Goal: Transaction & Acquisition: Book appointment/travel/reservation

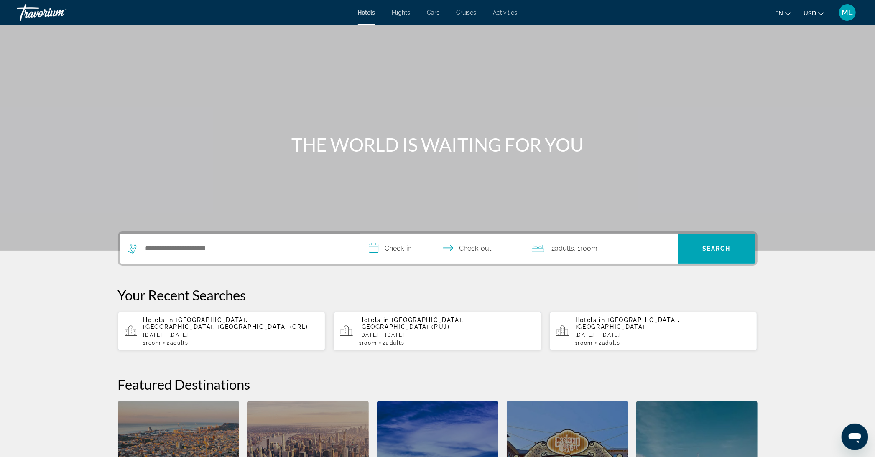
click at [178, 241] on div "Search widget" at bounding box center [239, 249] width 223 height 30
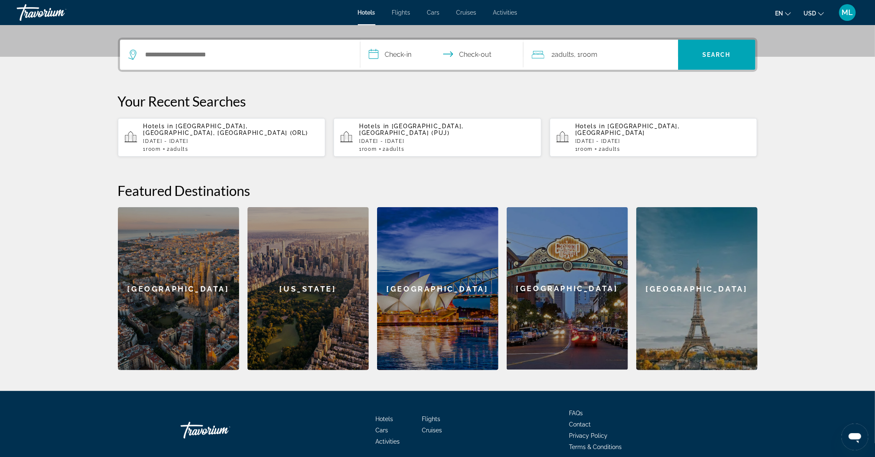
scroll to position [204, 0]
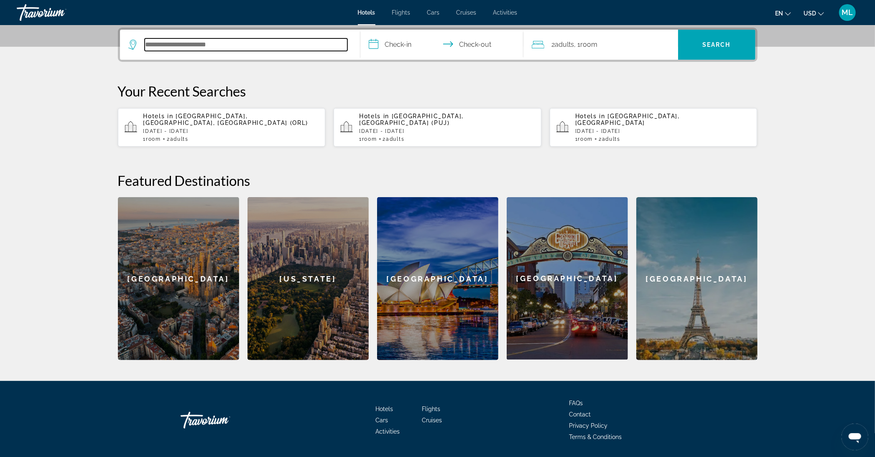
click at [202, 46] on input "Search hotel destination" at bounding box center [246, 44] width 203 height 13
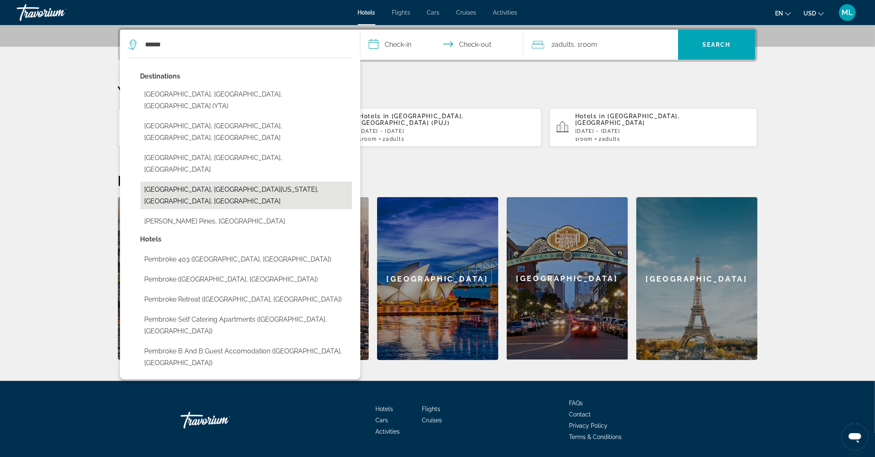
click at [219, 182] on button "[GEOGRAPHIC_DATA], [GEOGRAPHIC_DATA][US_STATE], [GEOGRAPHIC_DATA], [GEOGRAPHIC_…" at bounding box center [247, 196] width 212 height 28
type input "**********"
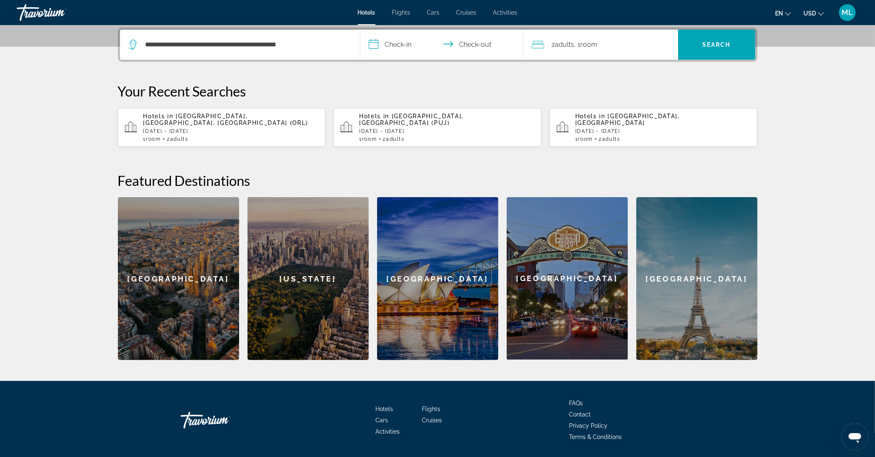
click at [415, 43] on input "**********" at bounding box center [443, 46] width 166 height 33
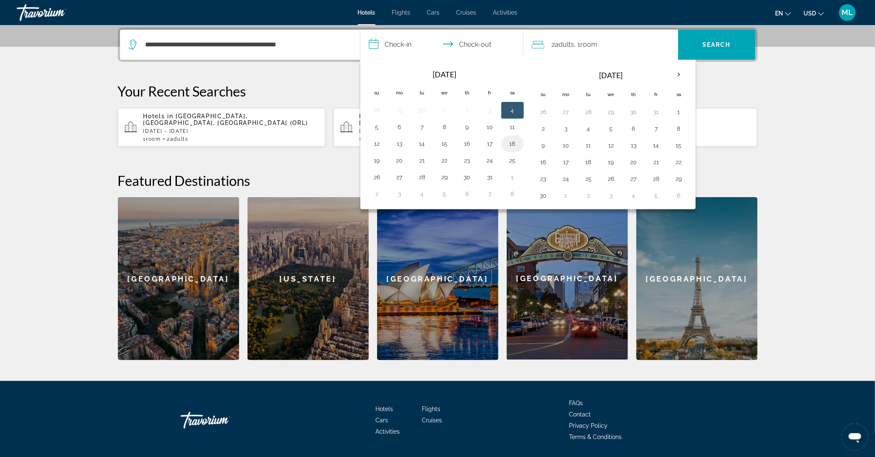
click at [511, 143] on button "18" at bounding box center [512, 144] width 13 height 12
click at [384, 160] on td "19" at bounding box center [377, 160] width 23 height 17
click at [378, 160] on button "19" at bounding box center [377, 161] width 13 height 12
type input "**********"
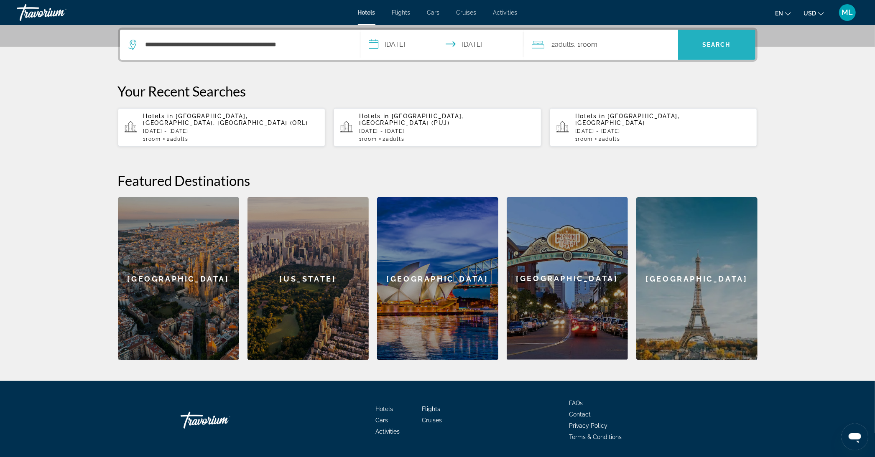
click at [701, 45] on span "Search" at bounding box center [716, 45] width 77 height 20
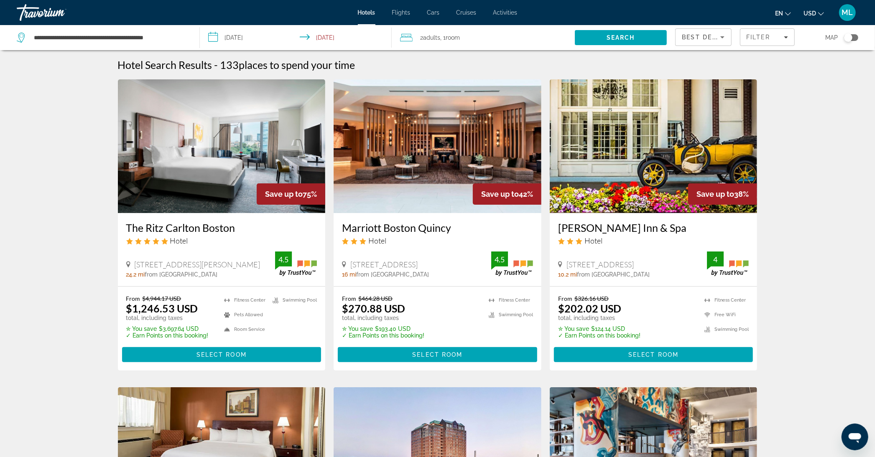
click at [853, 38] on div "Toggle map" at bounding box center [851, 37] width 14 height 7
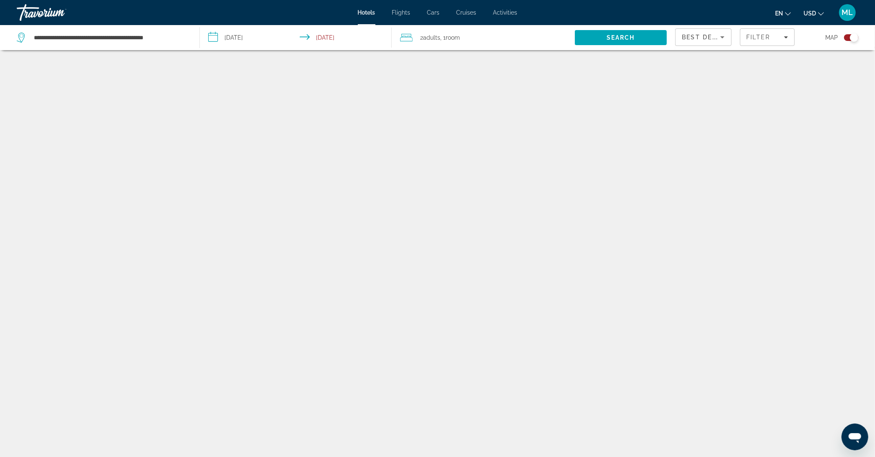
scroll to position [50, 0]
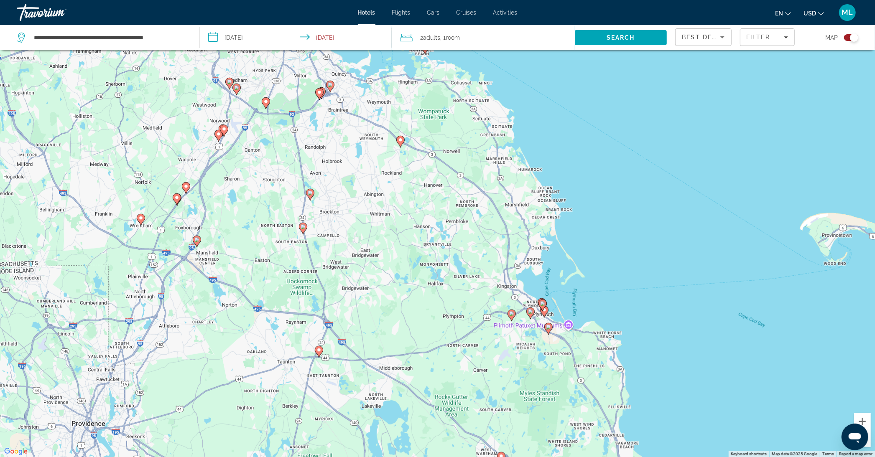
click at [399, 140] on image "Main content" at bounding box center [400, 140] width 5 height 5
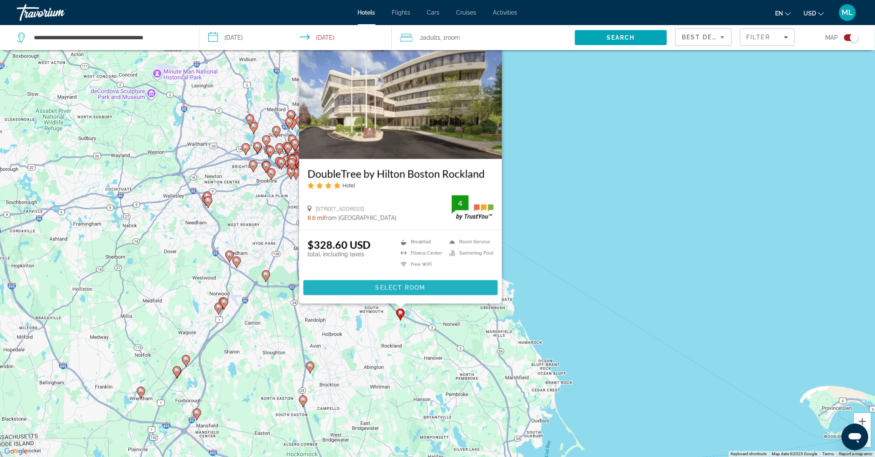
click at [417, 285] on span "Select Room" at bounding box center [400, 288] width 50 height 7
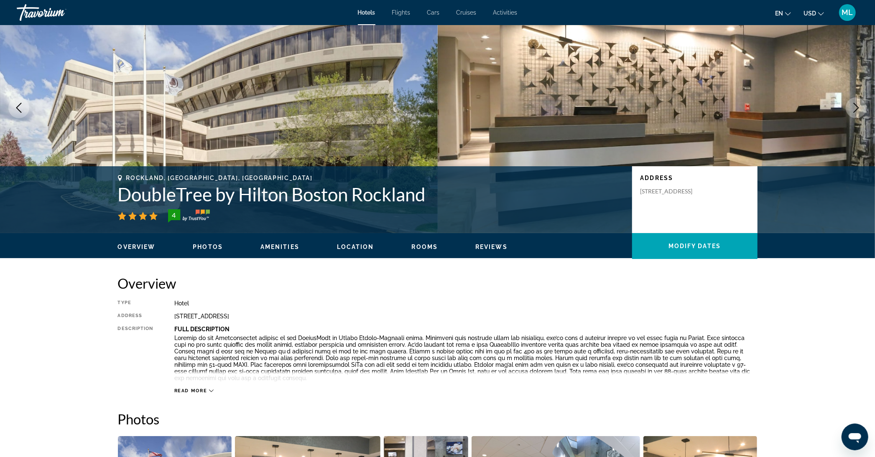
scroll to position [37, 0]
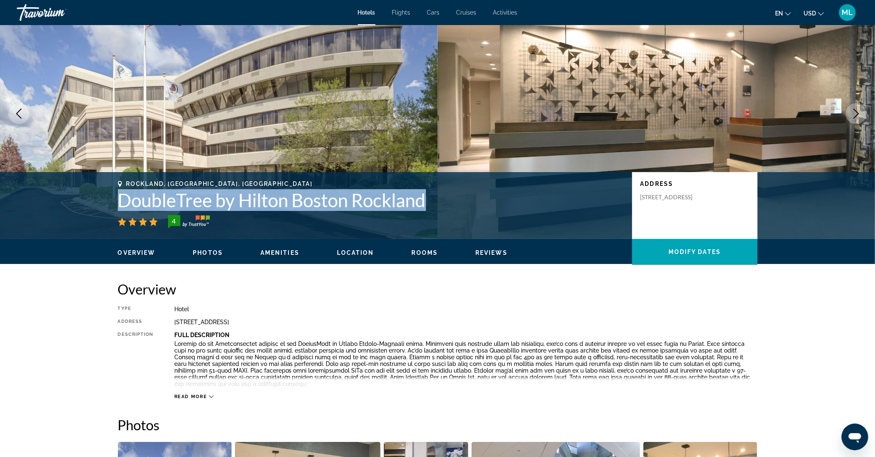
drag, startPoint x: 434, startPoint y: 199, endPoint x: 110, endPoint y: 204, distance: 324.1
click at [110, 204] on div "Rockland, [GEOGRAPHIC_DATA], [GEOGRAPHIC_DATA] DoubleTree by Hilton Boston Rock…" at bounding box center [437, 206] width 673 height 50
copy h1 "DoubleTree by Hilton Boston Rockland"
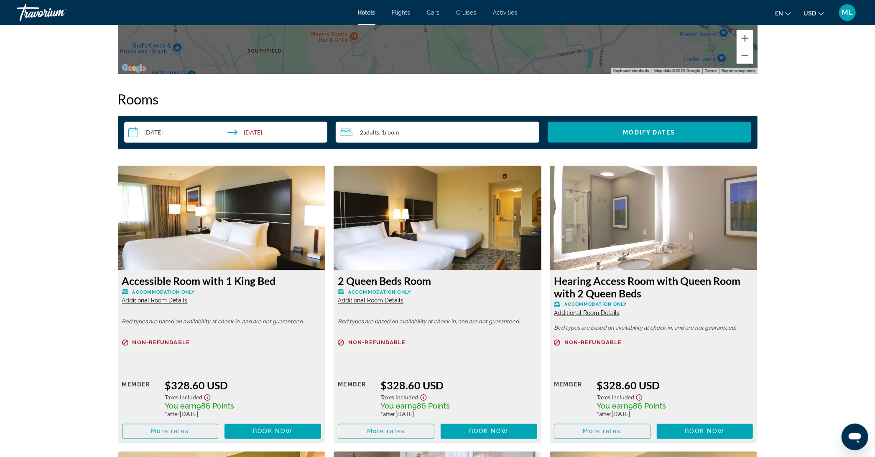
scroll to position [734, 0]
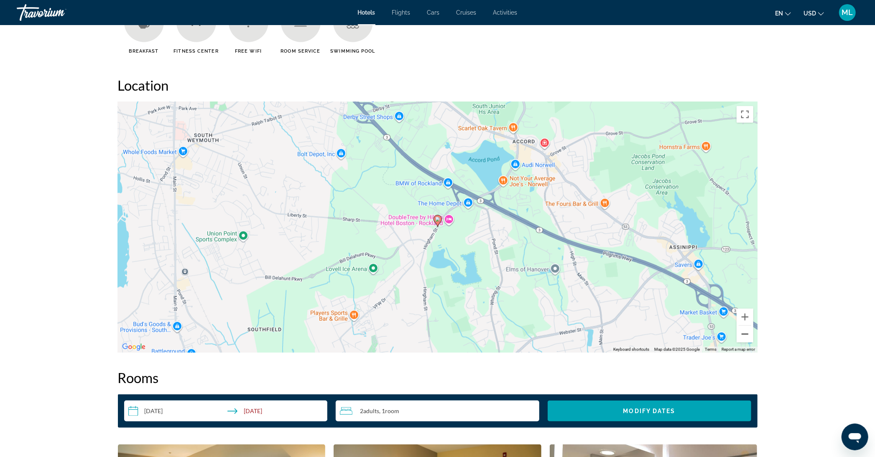
click at [744, 335] on button "Zoom out" at bounding box center [745, 334] width 17 height 17
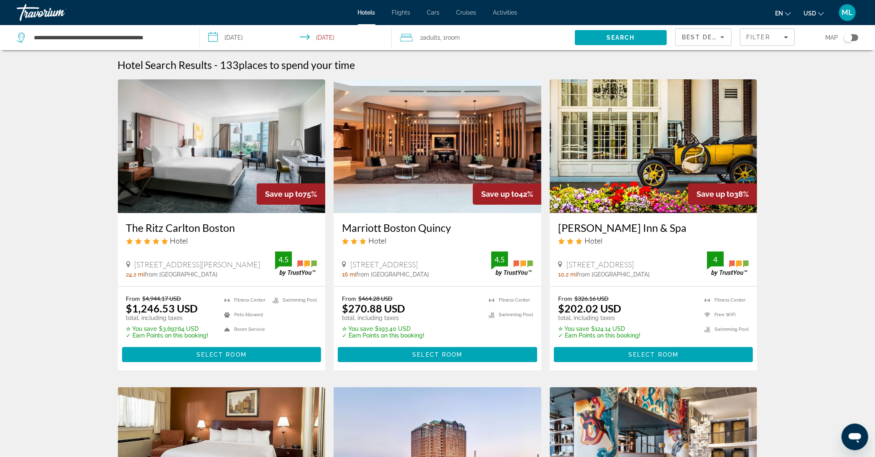
click at [853, 38] on div "Toggle map" at bounding box center [851, 37] width 14 height 7
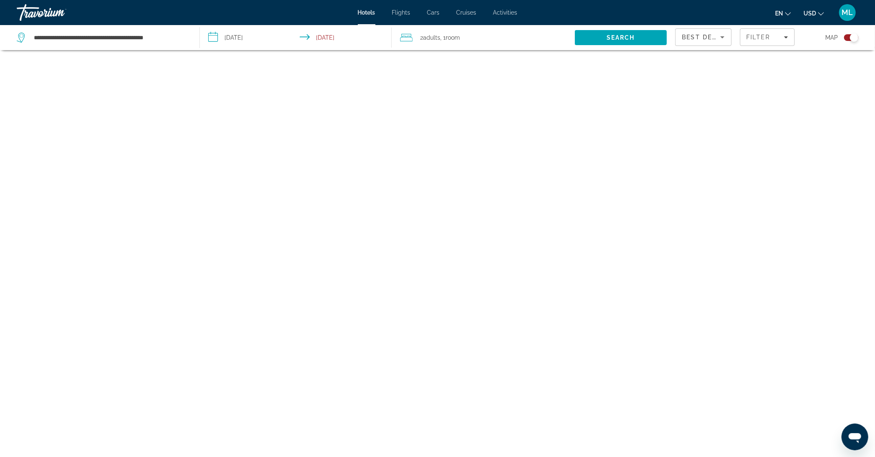
scroll to position [50, 0]
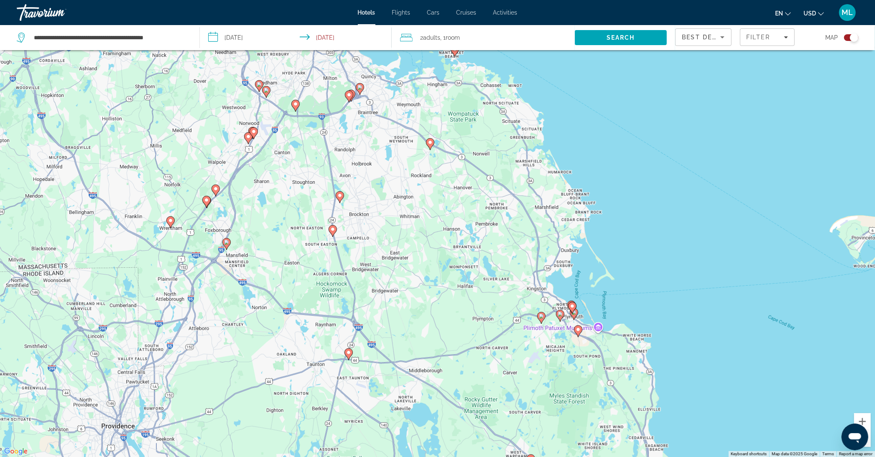
click at [542, 316] on image "Main content" at bounding box center [541, 316] width 5 height 5
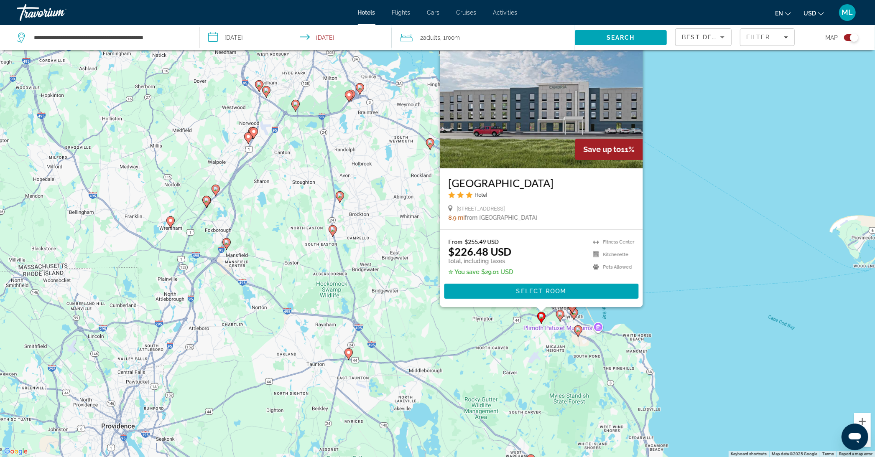
click at [560, 317] on image "Main content" at bounding box center [560, 314] width 5 height 5
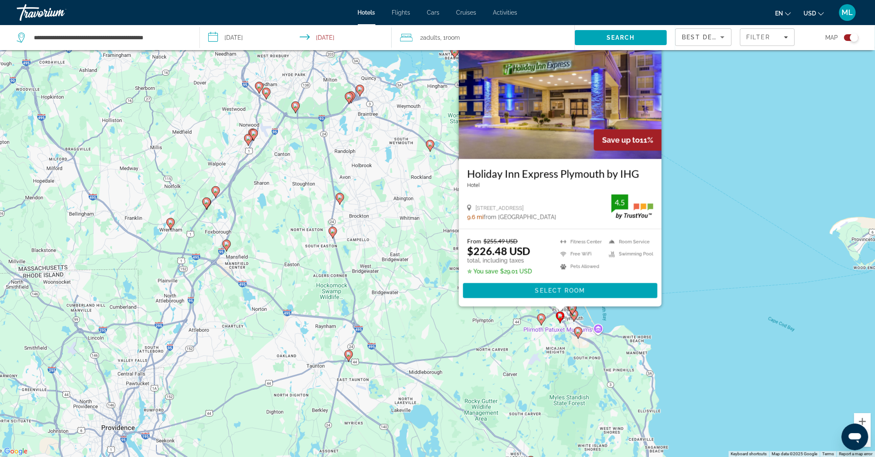
click at [570, 312] on icon "Main content" at bounding box center [572, 309] width 8 height 11
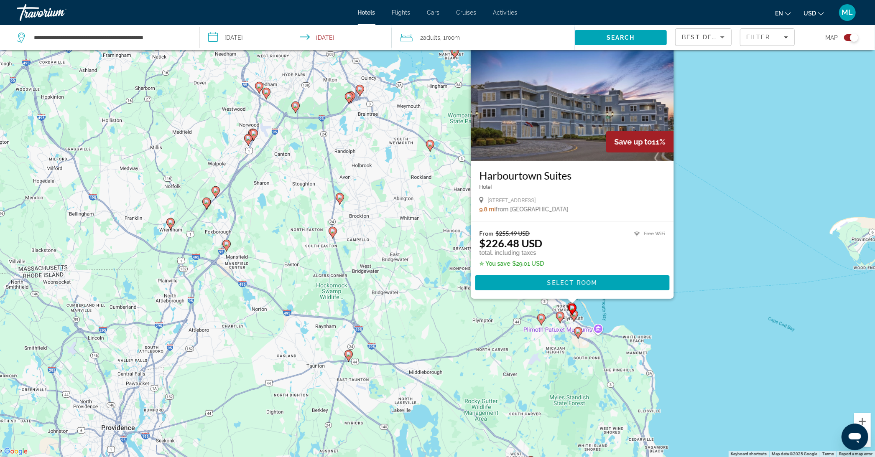
click at [573, 314] on gmp-advanced-marker "Main content" at bounding box center [572, 310] width 8 height 13
click at [574, 317] on image "Main content" at bounding box center [574, 314] width 5 height 5
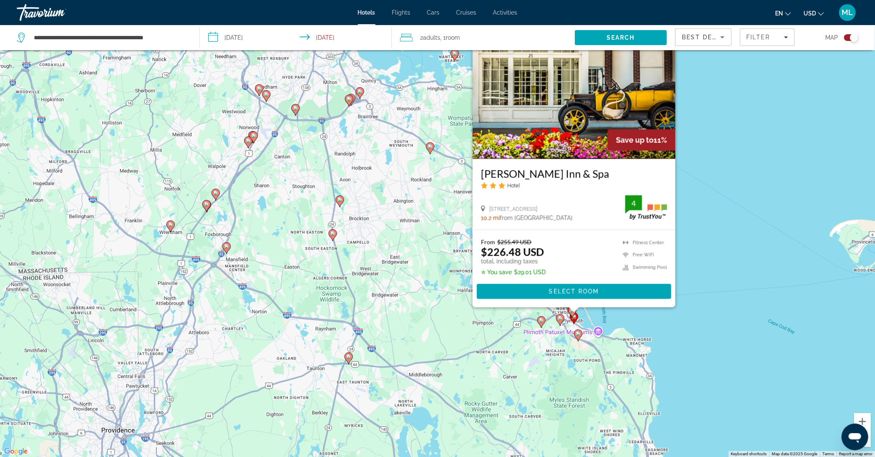
click at [578, 337] on icon "Main content" at bounding box center [578, 335] width 8 height 11
